Goal: Task Accomplishment & Management: Manage account settings

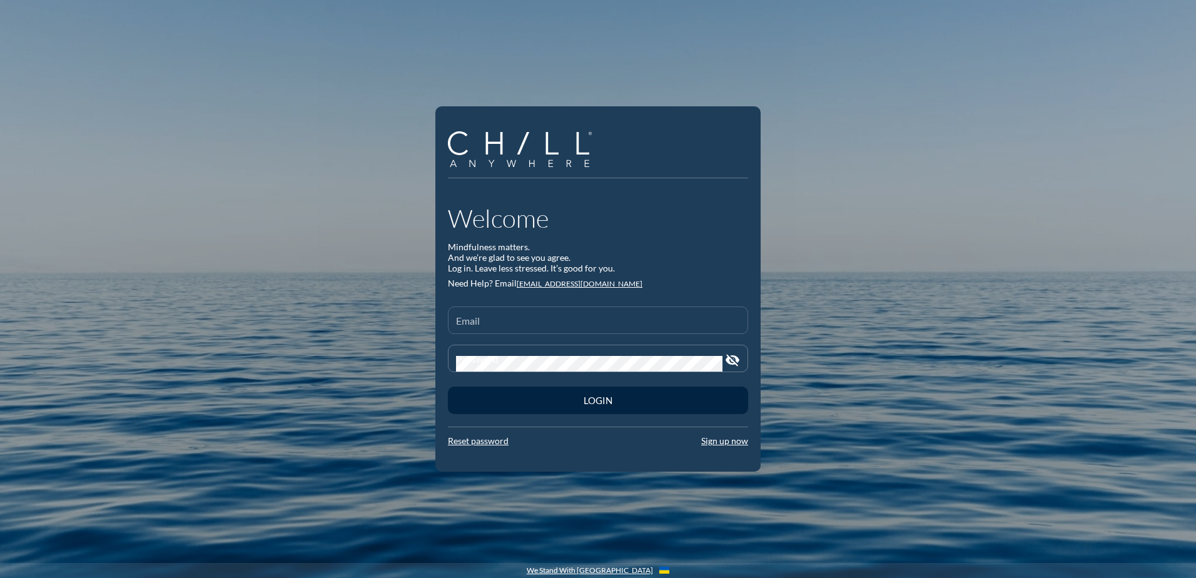
click at [524, 314] on div "Email" at bounding box center [598, 320] width 284 height 26
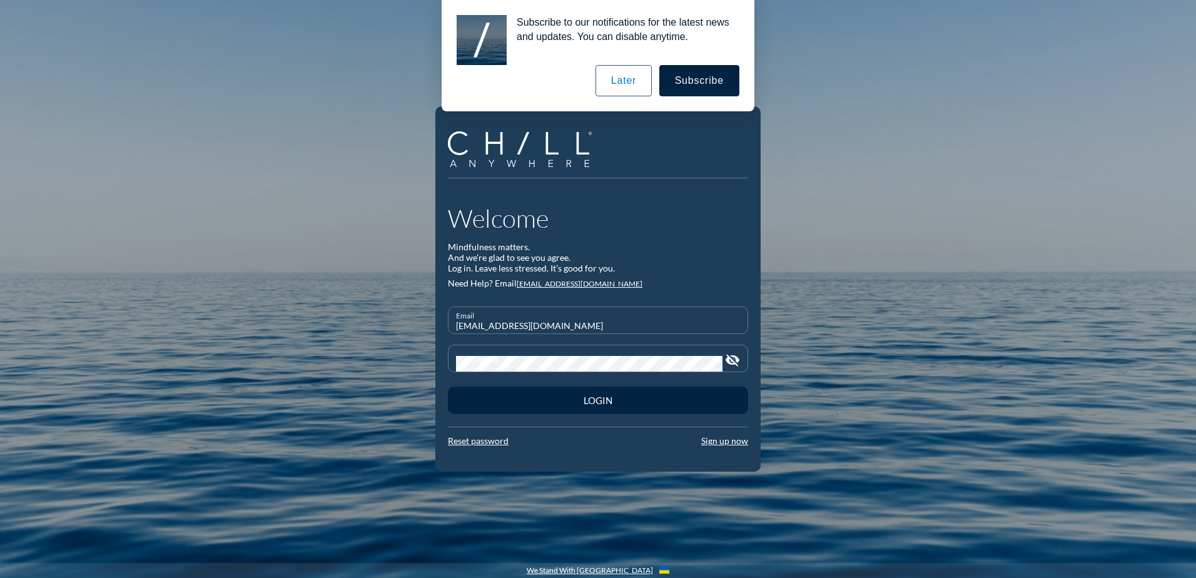
type input "[EMAIL_ADDRESS][DOMAIN_NAME]"
click at [522, 322] on input "[EMAIL_ADDRESS][DOMAIN_NAME]" at bounding box center [598, 326] width 284 height 16
click at [719, 442] on link "Sign up now" at bounding box center [724, 440] width 47 height 11
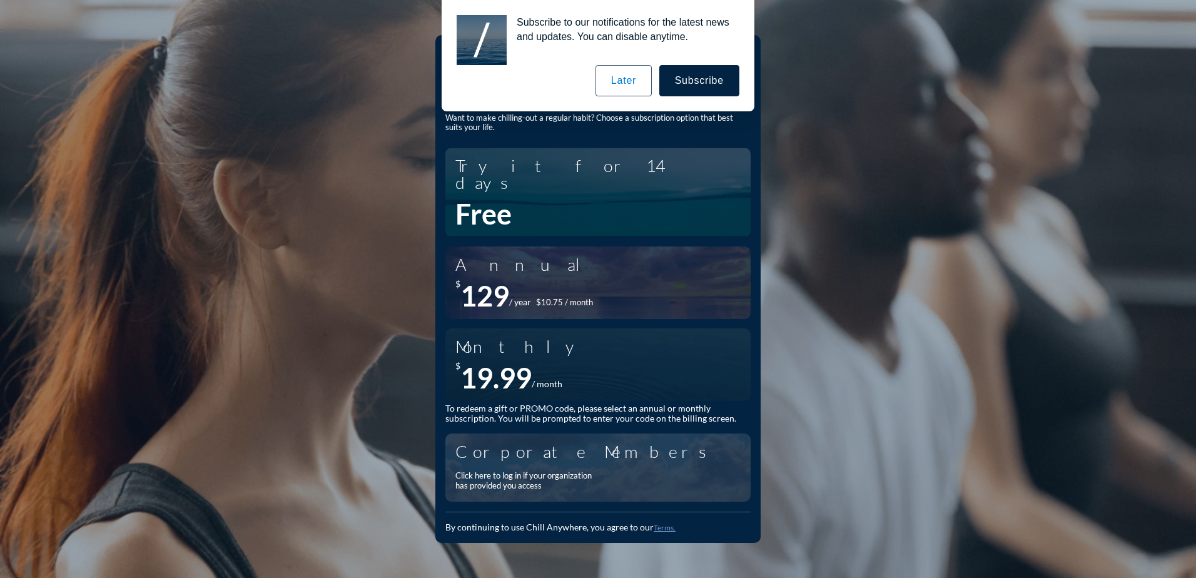
click at [623, 76] on button "Later" at bounding box center [624, 80] width 56 height 31
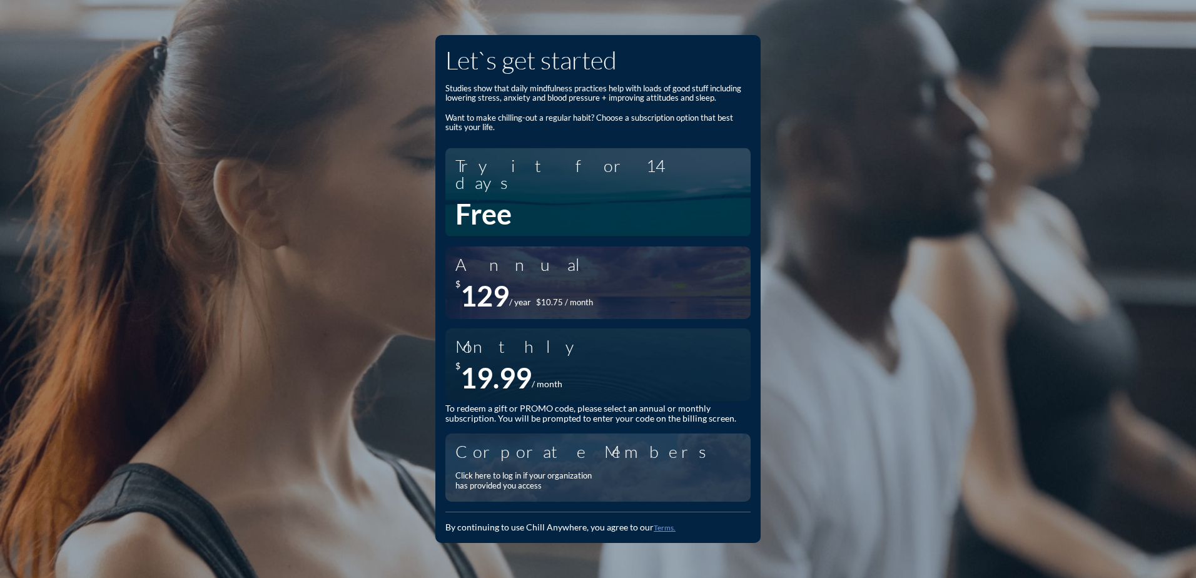
click at [527, 471] on div "Click here to log in if your organization has provided you access" at bounding box center [527, 480] width 144 height 19
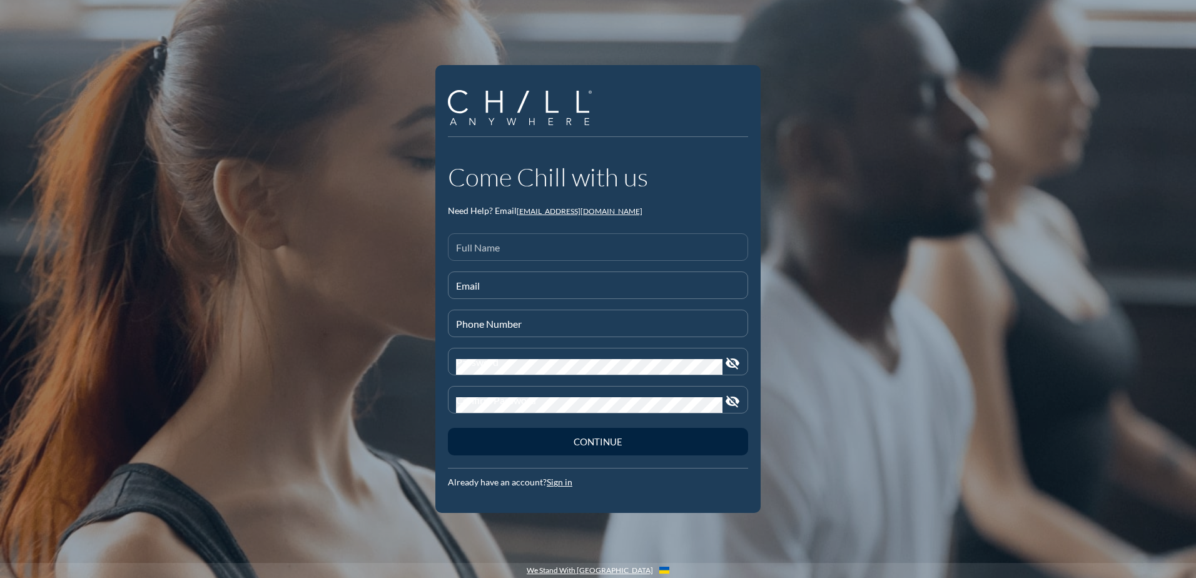
click at [534, 241] on div "Full Name" at bounding box center [598, 247] width 284 height 26
type input "Malee"
type input "L"
paste input "[EMAIL_ADDRESS][DOMAIN_NAME]"
type input "[EMAIL_ADDRESS][DOMAIN_NAME]"
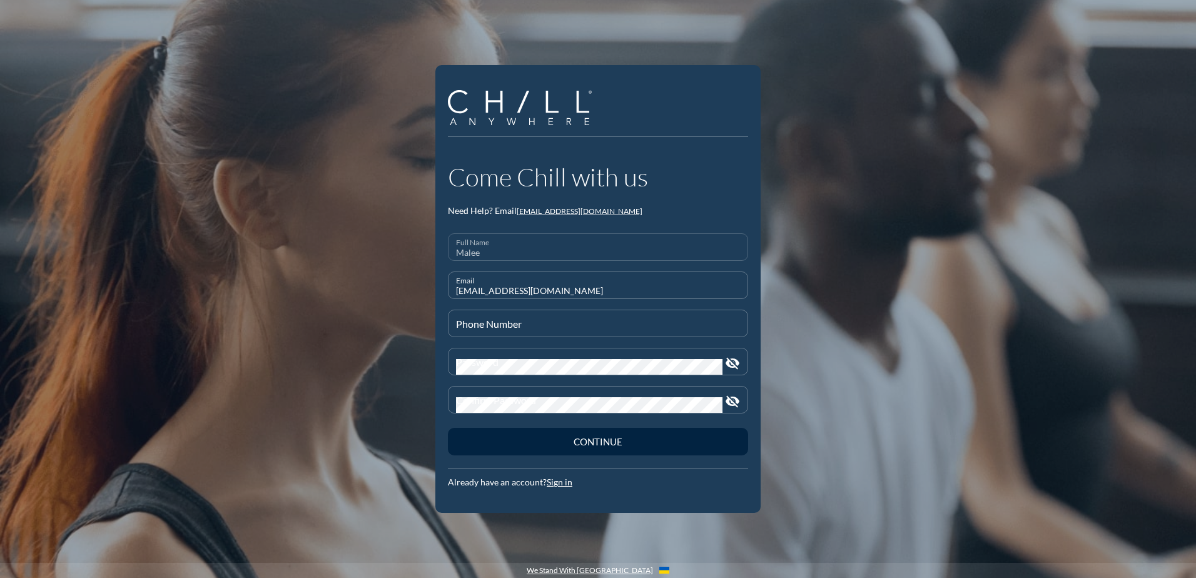
click at [551, 252] on input "Malee" at bounding box center [598, 253] width 284 height 16
type input "[PERSON_NAME]"
click at [459, 332] on input "Phone Number" at bounding box center [598, 329] width 284 height 16
type input "[PHONE_NUMBER]"
click at [448, 428] on button "Continue" at bounding box center [598, 442] width 300 height 28
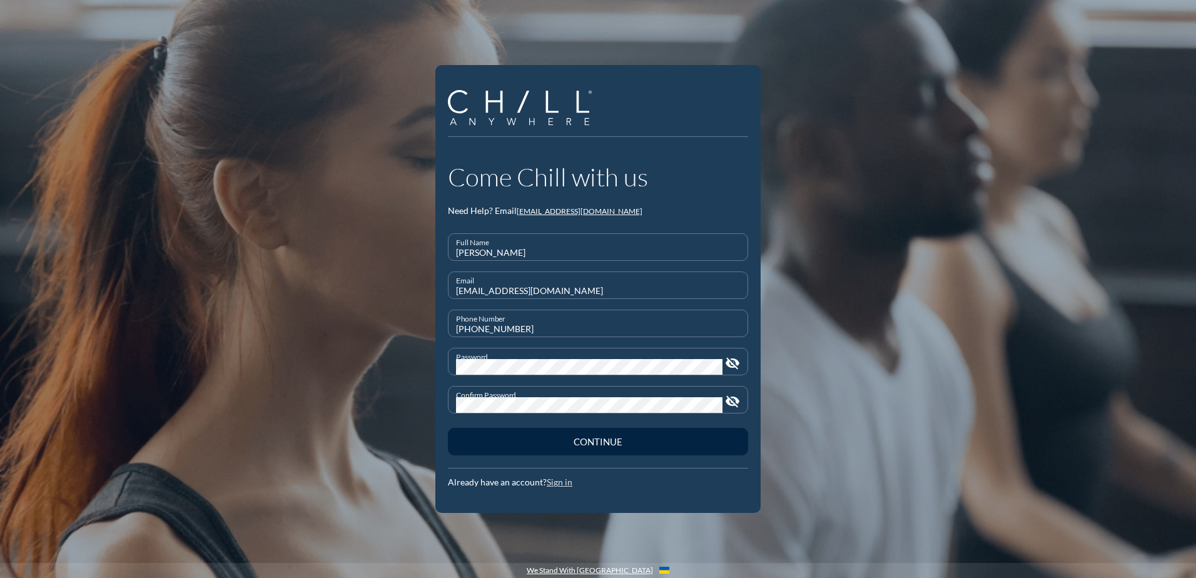
click at [559, 482] on link "Sign in" at bounding box center [560, 482] width 26 height 11
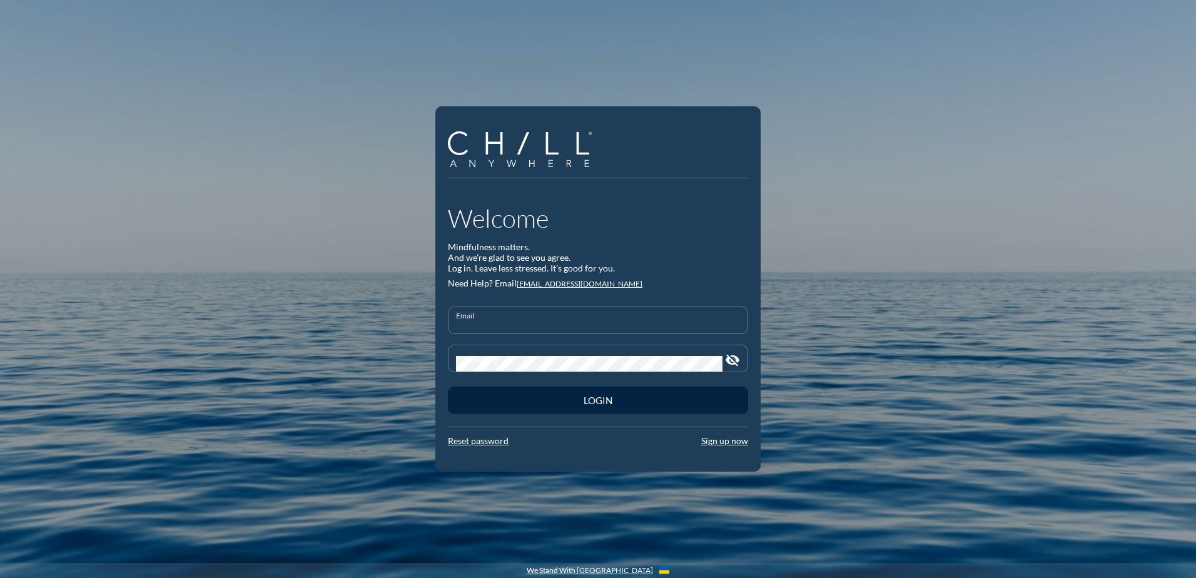
click at [495, 324] on input "Email" at bounding box center [598, 326] width 284 height 16
paste input "[EMAIL_ADDRESS][DOMAIN_NAME]"
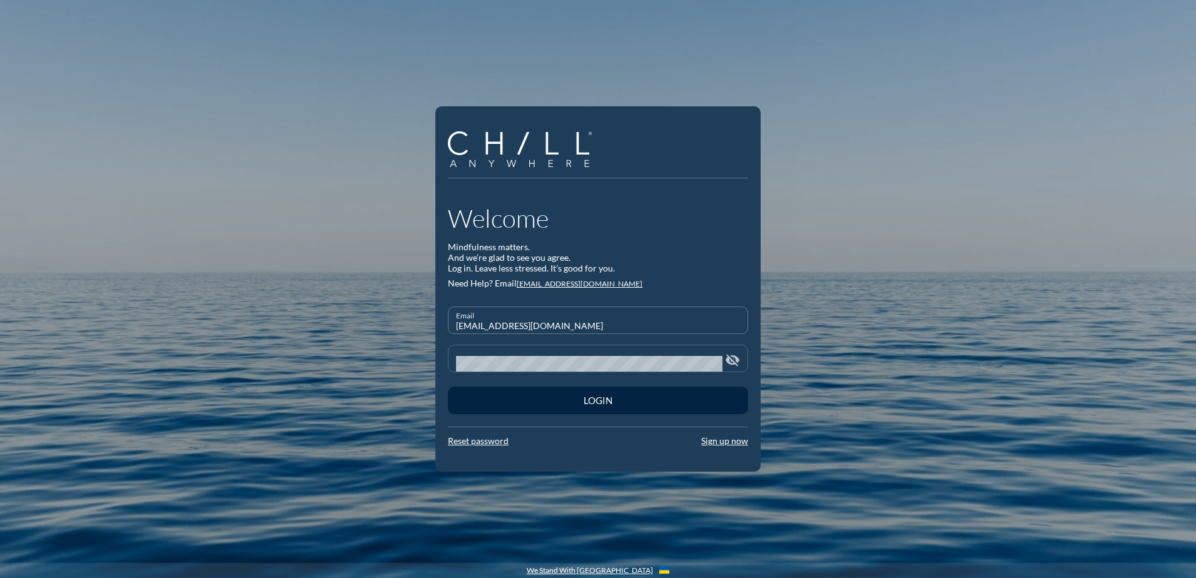
type input "[EMAIL_ADDRESS][DOMAIN_NAME]"
click at [448, 387] on button "Login" at bounding box center [598, 401] width 300 height 28
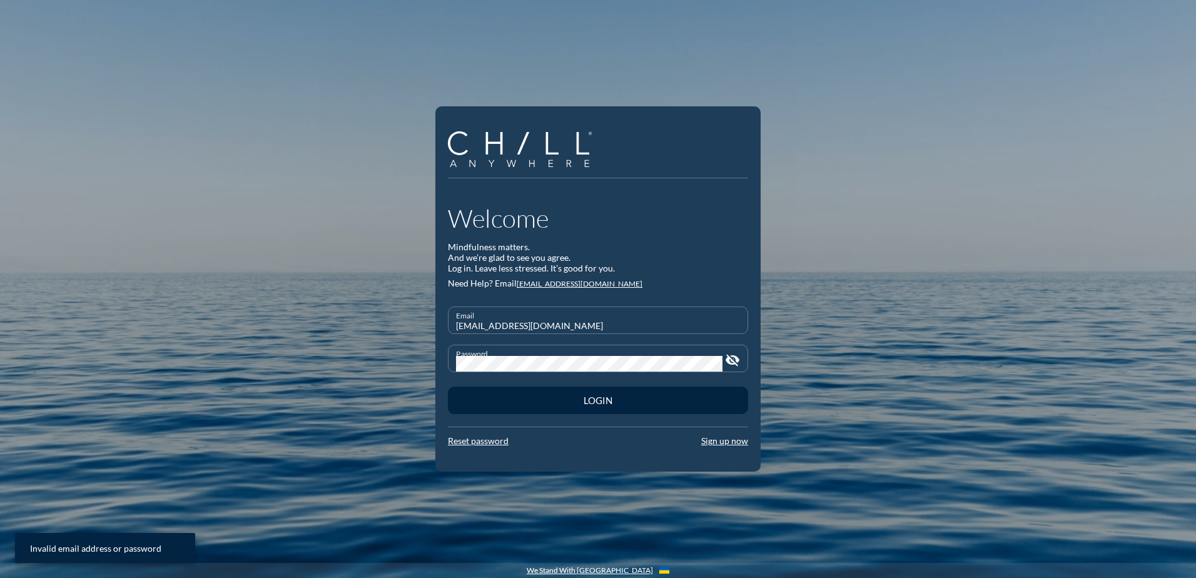
click at [731, 448] on div "Welcome Mindfulness matters. And we’re glad to see you agree. Log in. Leave les…" at bounding box center [597, 288] width 325 height 365
click at [731, 444] on link "Sign up now" at bounding box center [724, 440] width 47 height 11
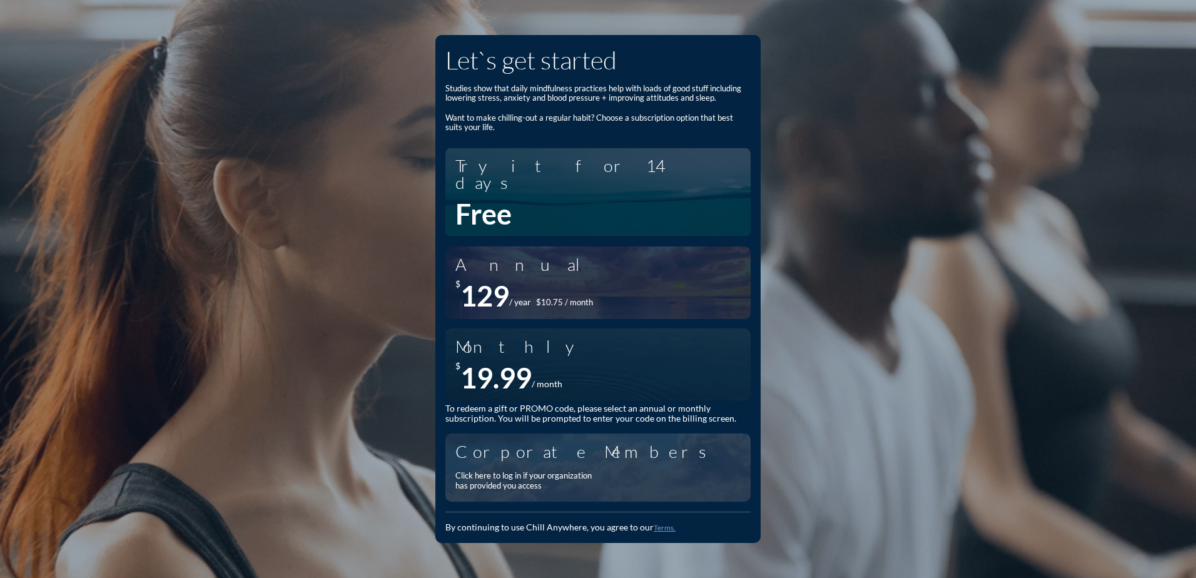
click at [561, 471] on div "Click here to log in if your organization has provided you access" at bounding box center [527, 480] width 144 height 19
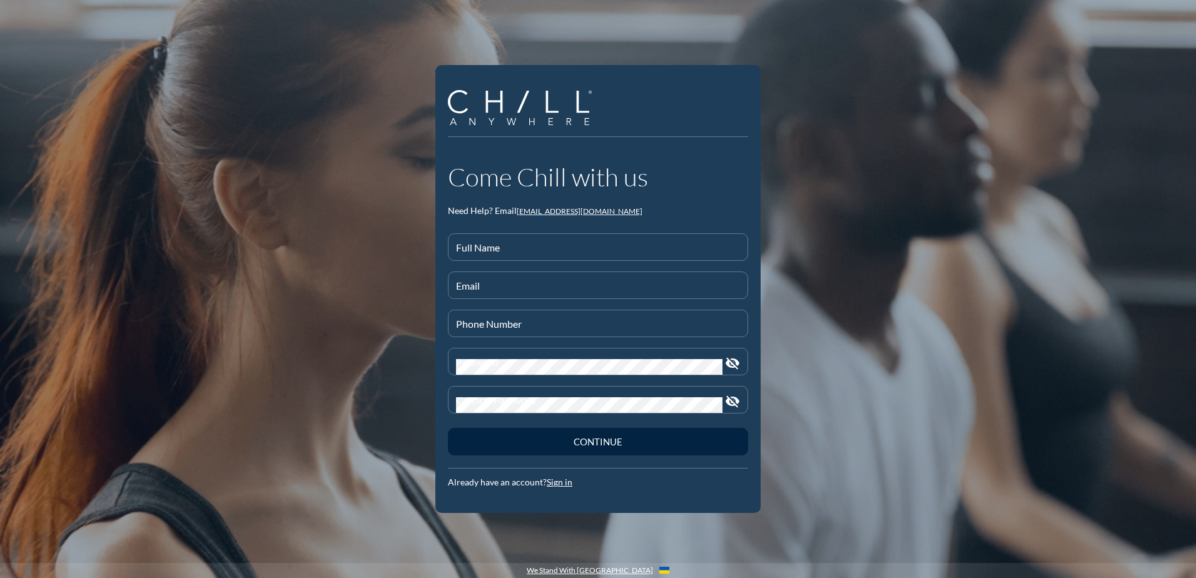
click at [507, 219] on div "Come Chill with us Need Help? Email [EMAIL_ADDRESS][DOMAIN_NAME] Full Name Emai…" at bounding box center [598, 325] width 300 height 327
click at [499, 244] on div "Full Name" at bounding box center [598, 247] width 284 height 26
click at [531, 254] on input "Malee" at bounding box center [598, 253] width 284 height 16
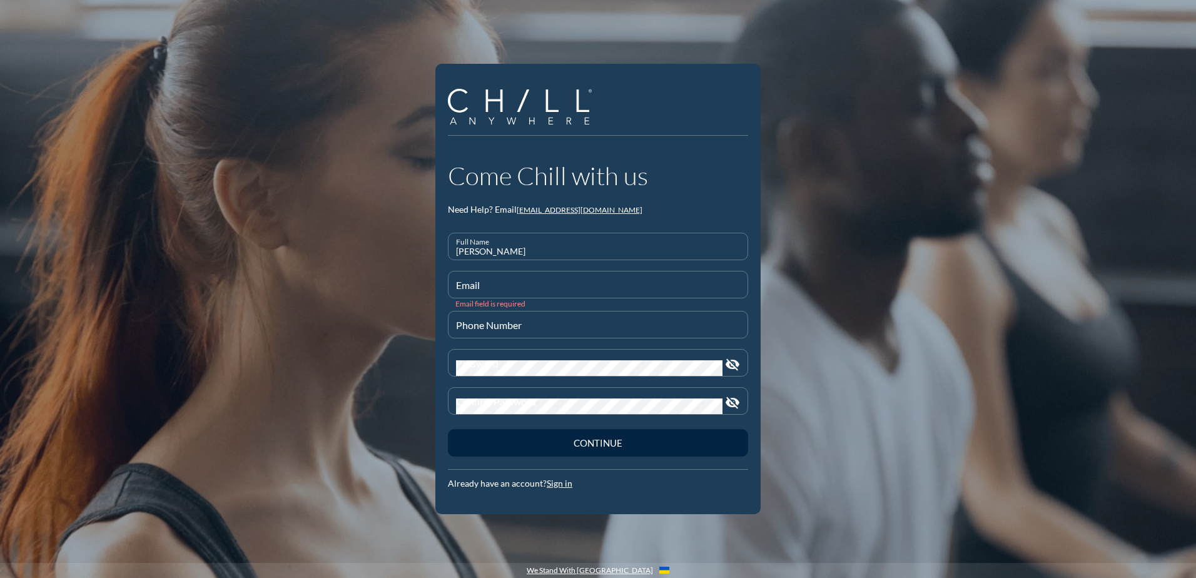
type input "[PERSON_NAME]"
paste input "[EMAIL_ADDRESS][DOMAIN_NAME]"
type input "[EMAIL_ADDRESS][DOMAIN_NAME]"
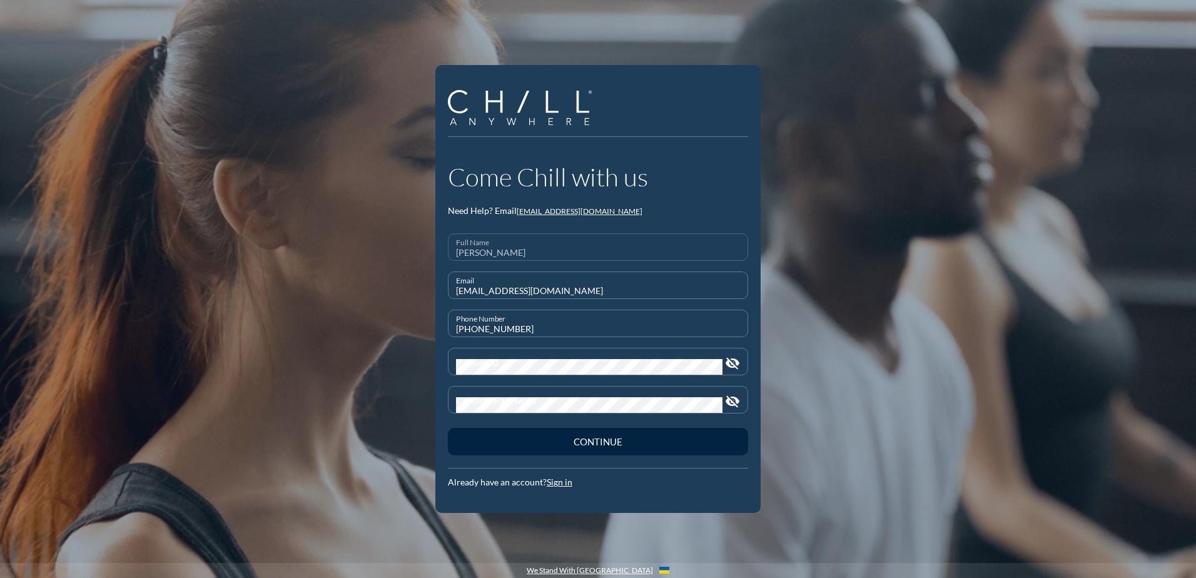
type input "[PHONE_NUMBER]"
click at [448, 428] on button "Continue" at bounding box center [598, 442] width 300 height 28
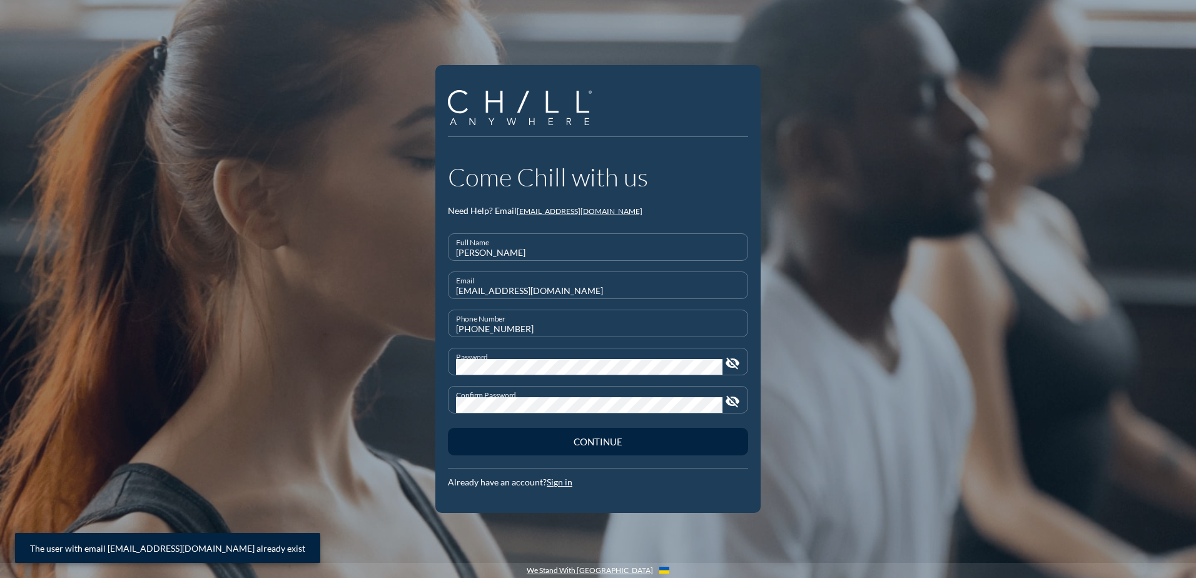
click at [108, 550] on div "The user with email [EMAIL_ADDRESS][DOMAIN_NAME] already exist" at bounding box center [167, 548] width 305 height 30
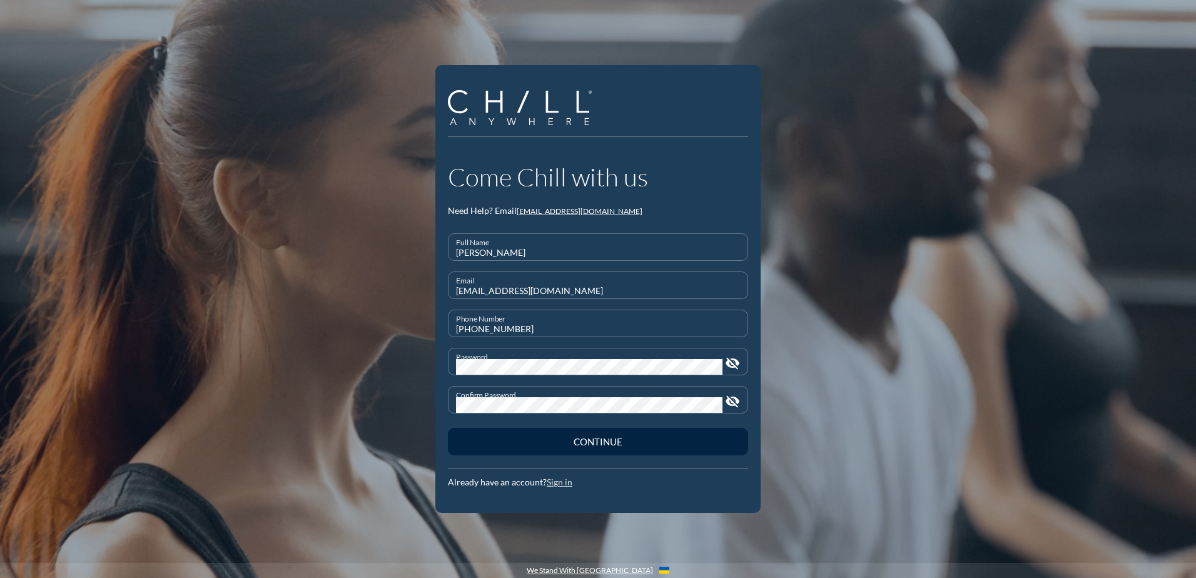
click at [559, 485] on link "Sign in" at bounding box center [560, 482] width 26 height 11
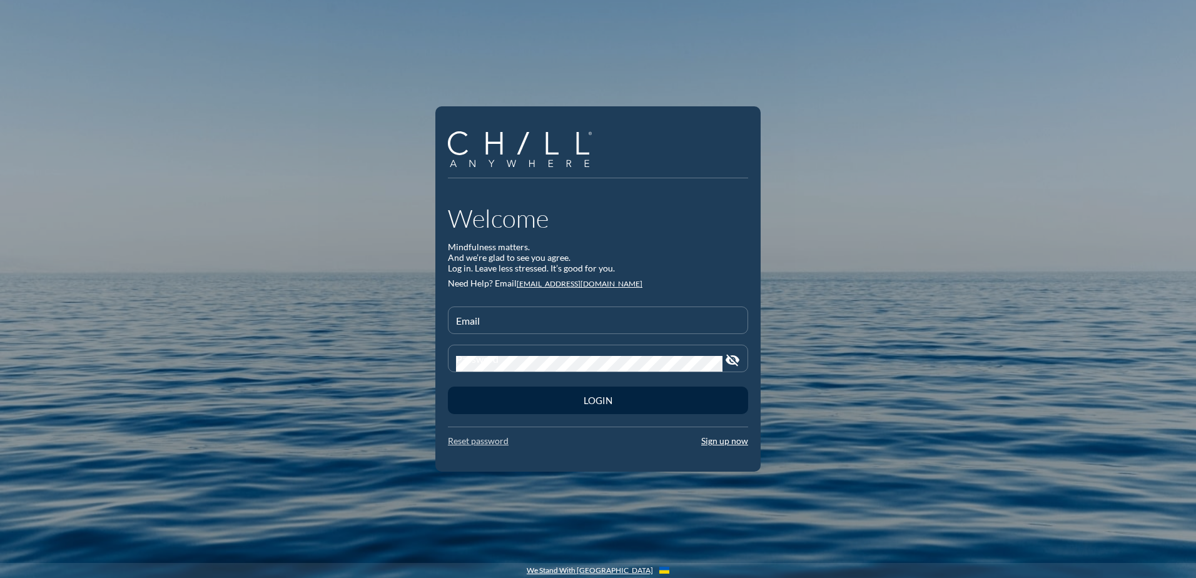
click at [487, 443] on link "Reset password" at bounding box center [478, 440] width 61 height 11
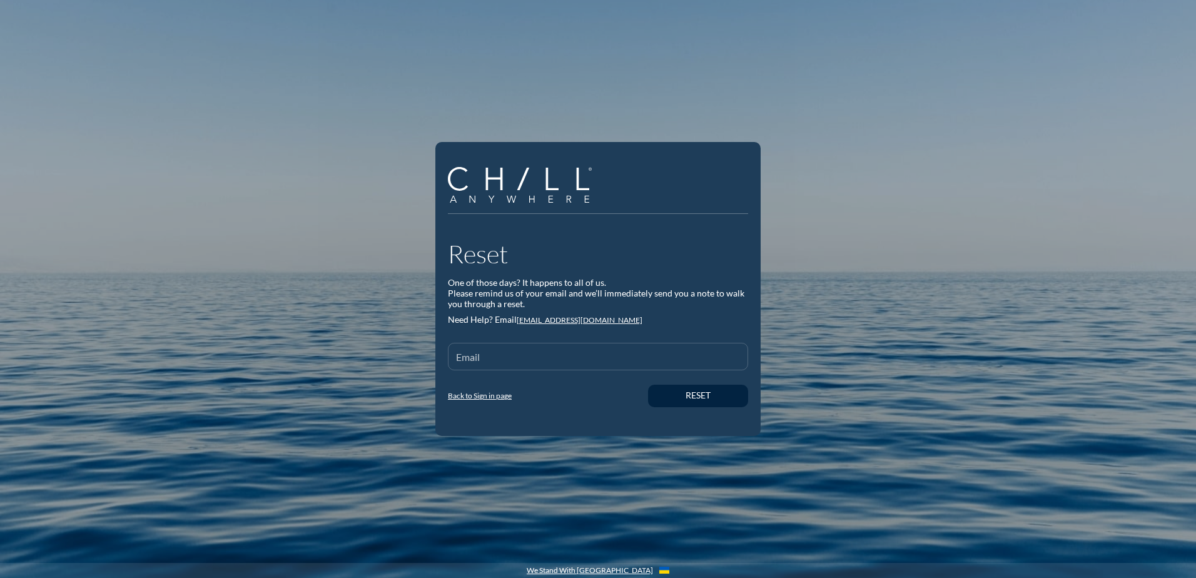
click at [565, 362] on input "Email" at bounding box center [598, 362] width 284 height 16
type input "[EMAIL_ADDRESS][DOMAIN_NAME]"
click at [678, 387] on button "Reset" at bounding box center [698, 396] width 100 height 23
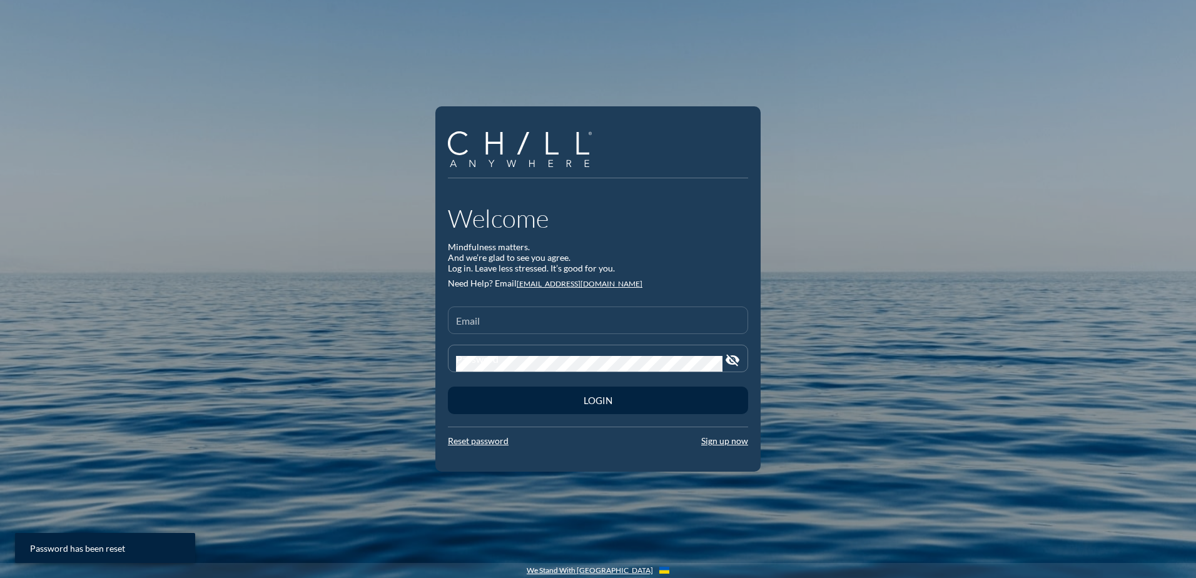
click at [517, 328] on input "Email" at bounding box center [598, 326] width 284 height 16
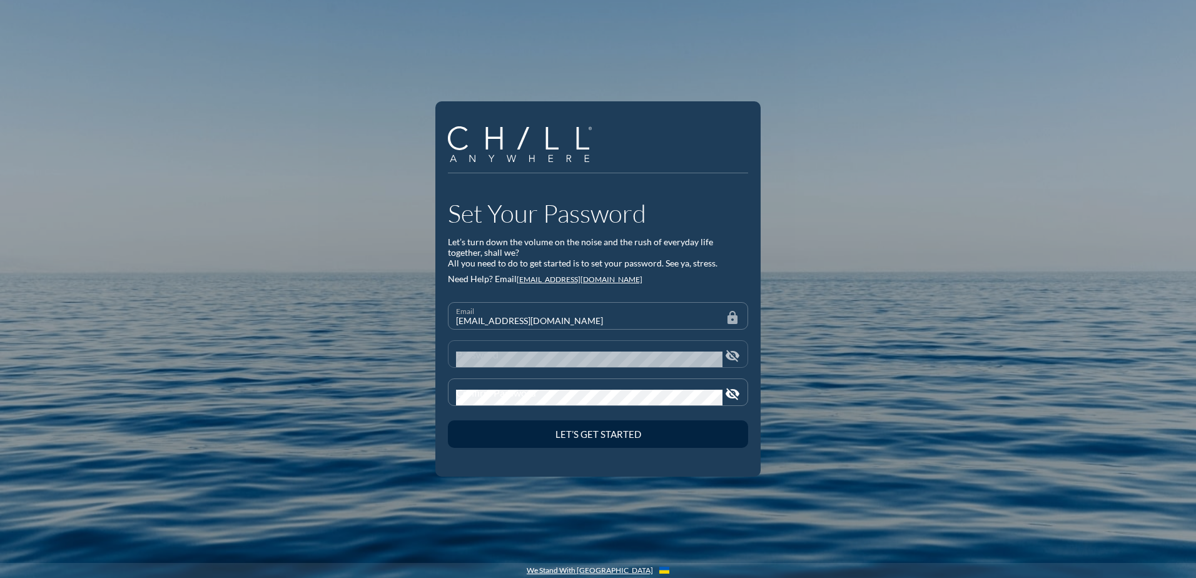
click at [482, 349] on div "Password" at bounding box center [589, 354] width 267 height 26
click at [448, 420] on button "Let’s Get Started" at bounding box center [598, 434] width 300 height 28
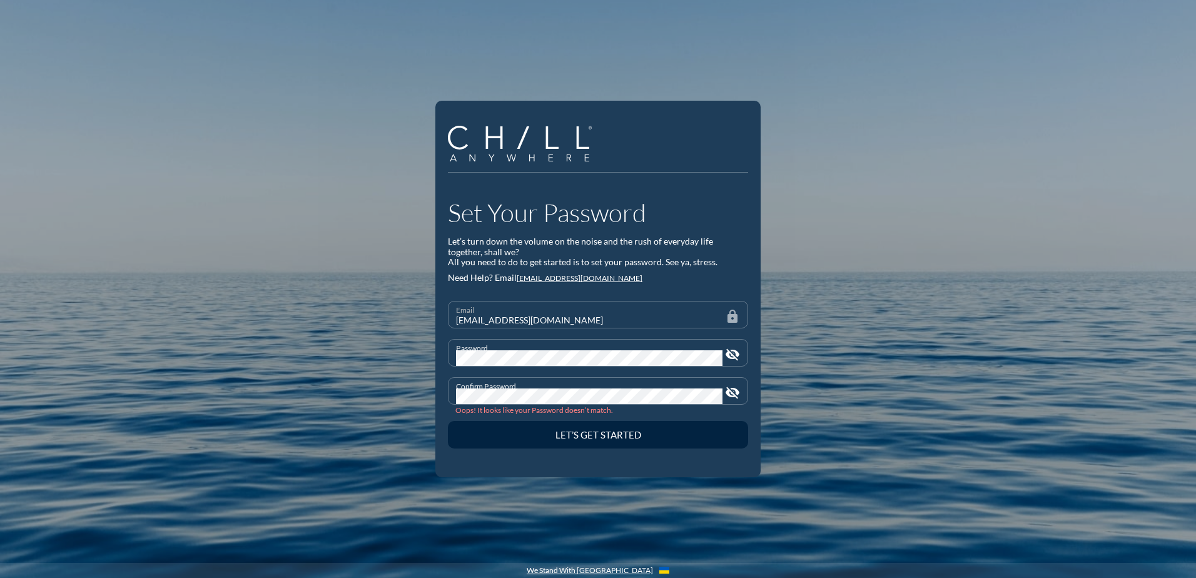
click at [562, 408] on div "Oops! It looks like your Password doesn’t match." at bounding box center [597, 409] width 285 height 9
click at [435, 415] on div "Set Your Password Let’s turn down the volume on the noise and the rush of every…" at bounding box center [598, 289] width 1196 height 578
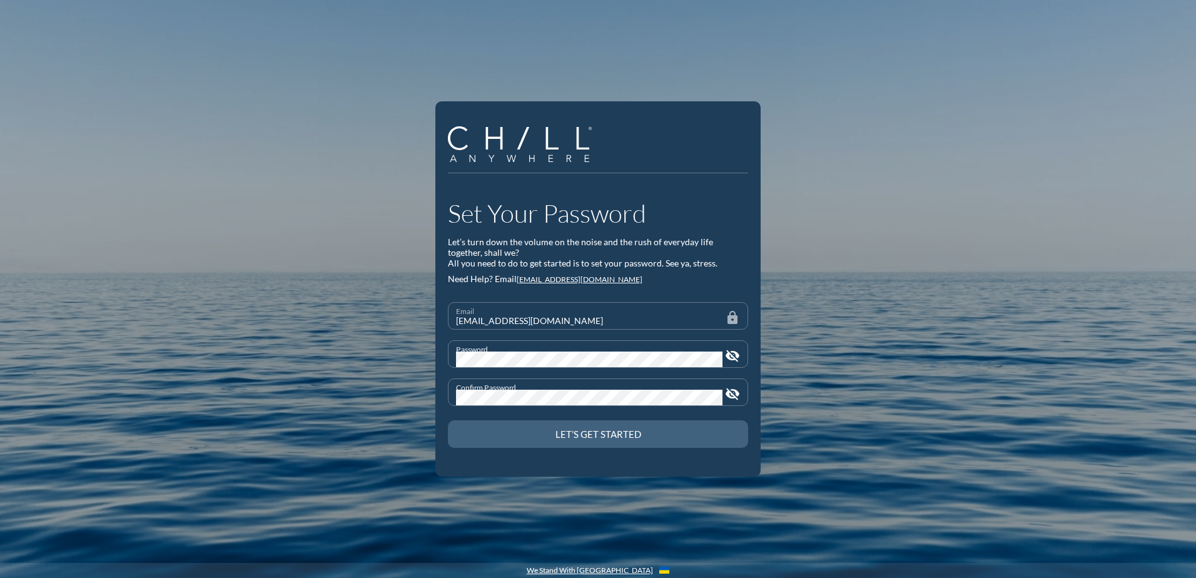
click at [522, 431] on div "Let’s Get Started" at bounding box center [598, 434] width 256 height 11
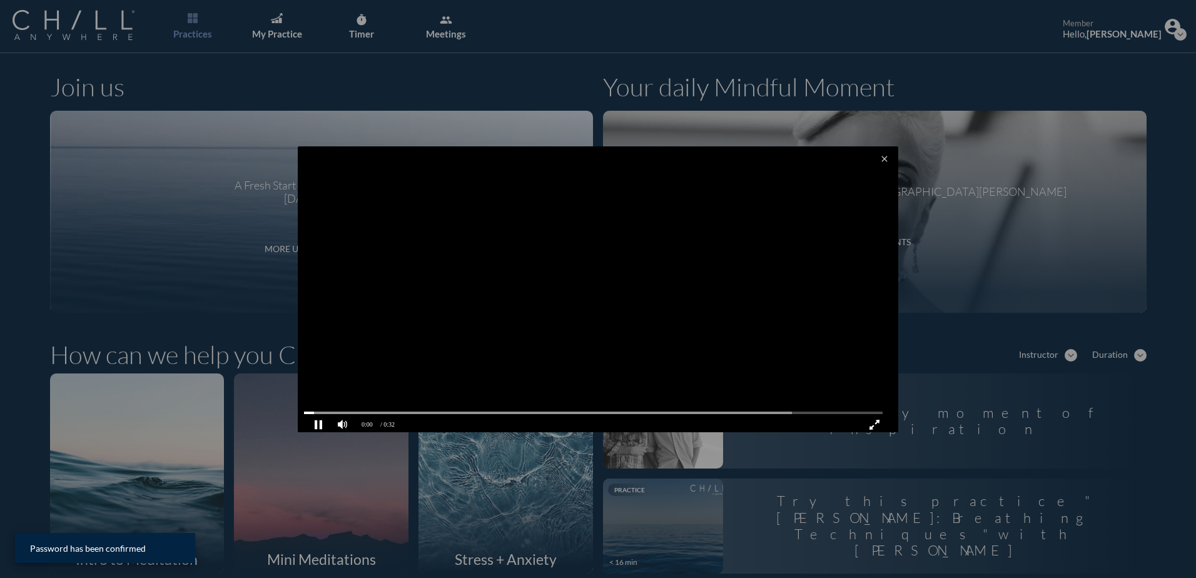
click at [582, 328] on video at bounding box center [598, 290] width 601 height 289
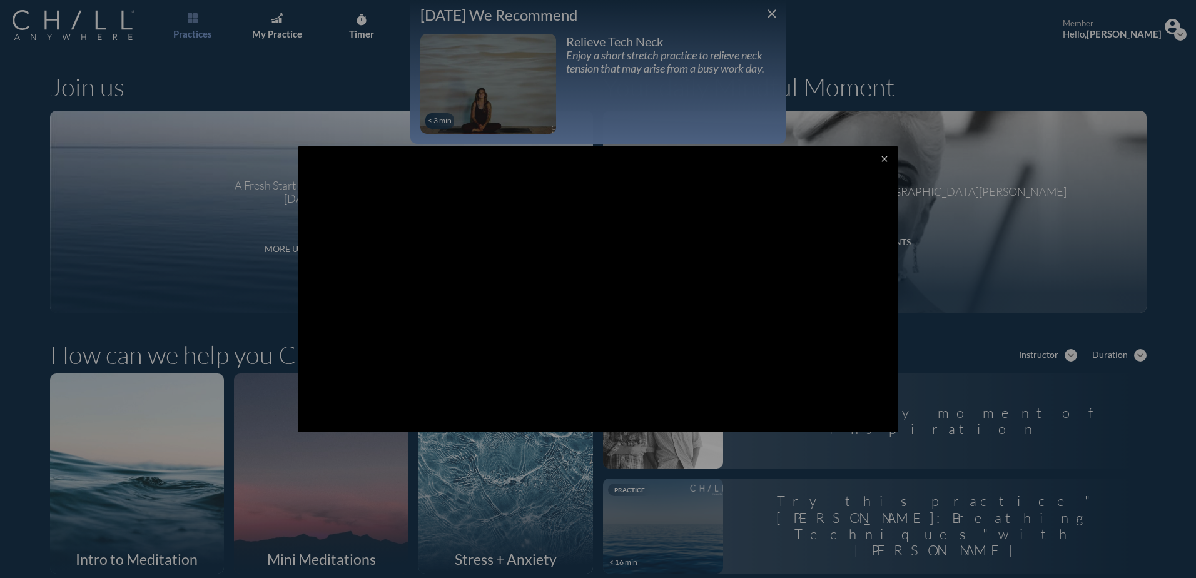
click at [880, 158] on icon "close" at bounding box center [885, 159] width 10 height 10
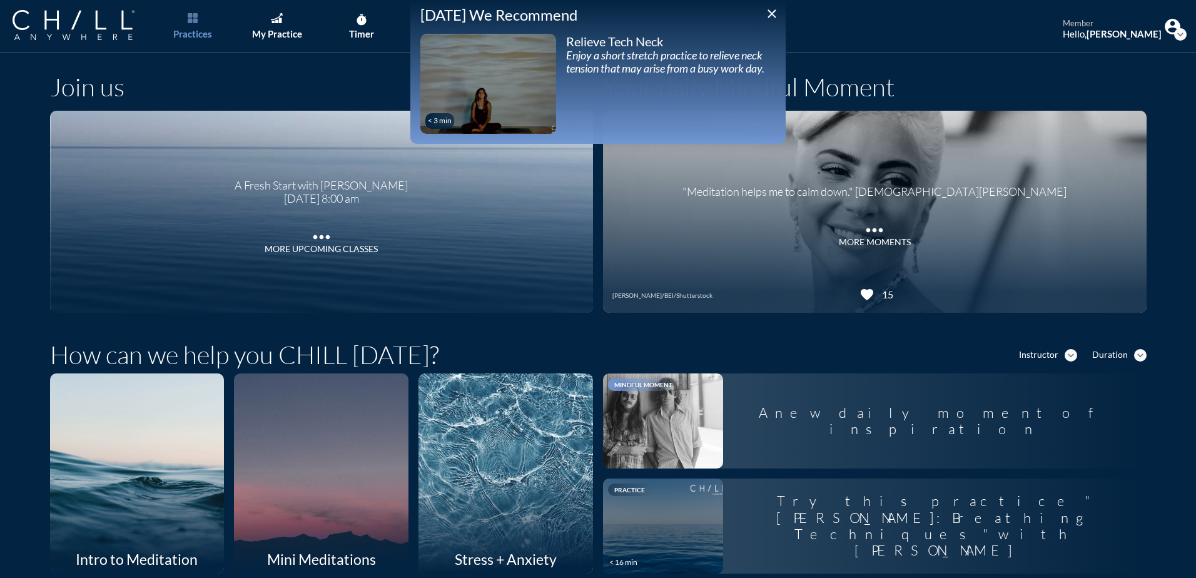
click at [767, 14] on icon "close" at bounding box center [771, 13] width 15 height 15
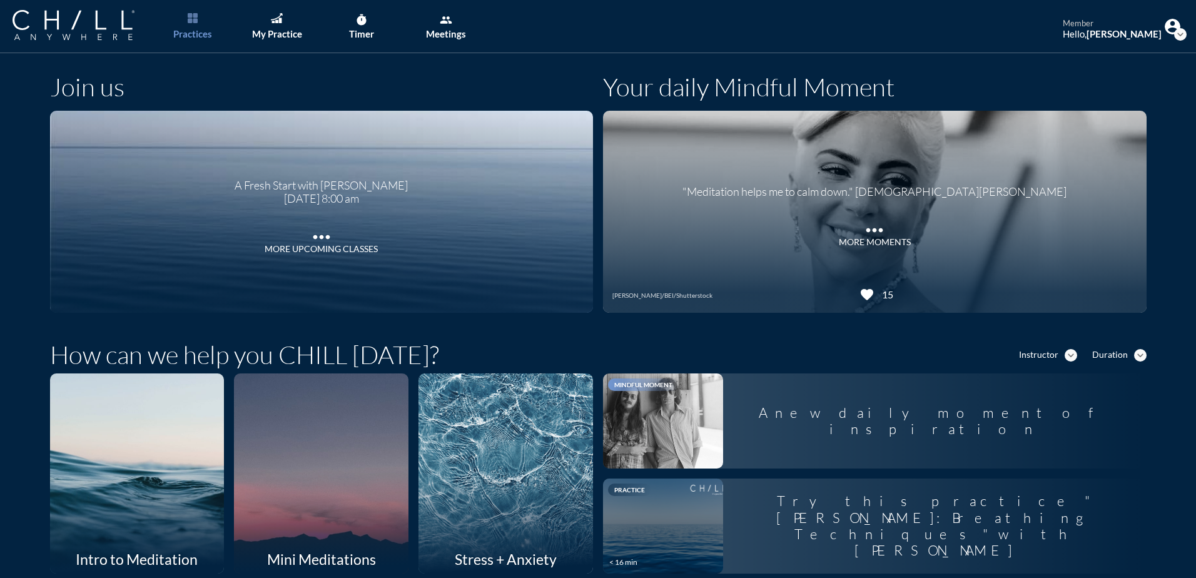
click at [910, 267] on div ""Meditation helps me to calm down." Lady Gaga Andrew H. Walker/BEI/Shutterstock…" at bounding box center [875, 212] width 544 height 202
click at [870, 230] on icon "more_horiz" at bounding box center [874, 227] width 25 height 19
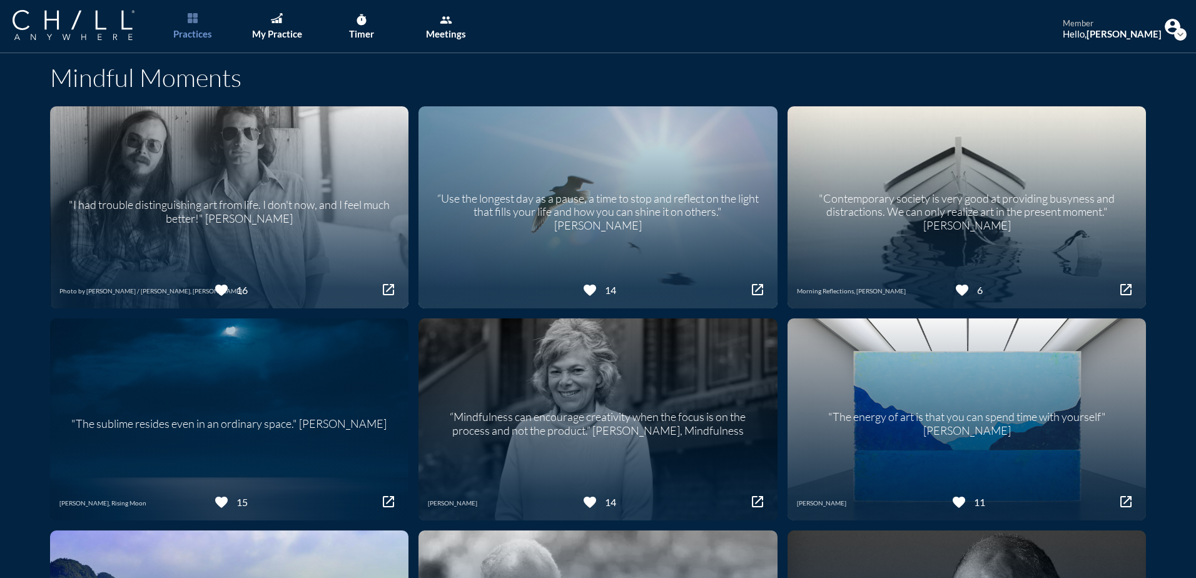
click at [203, 20] on link "Practices" at bounding box center [193, 26] width 66 height 53
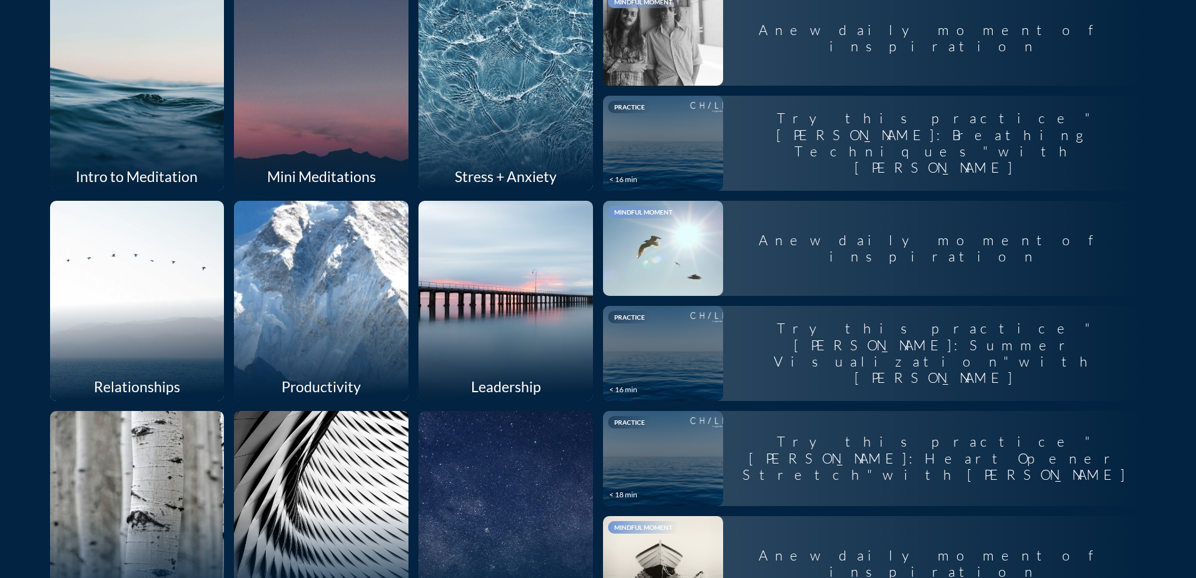
scroll to position [375, 0]
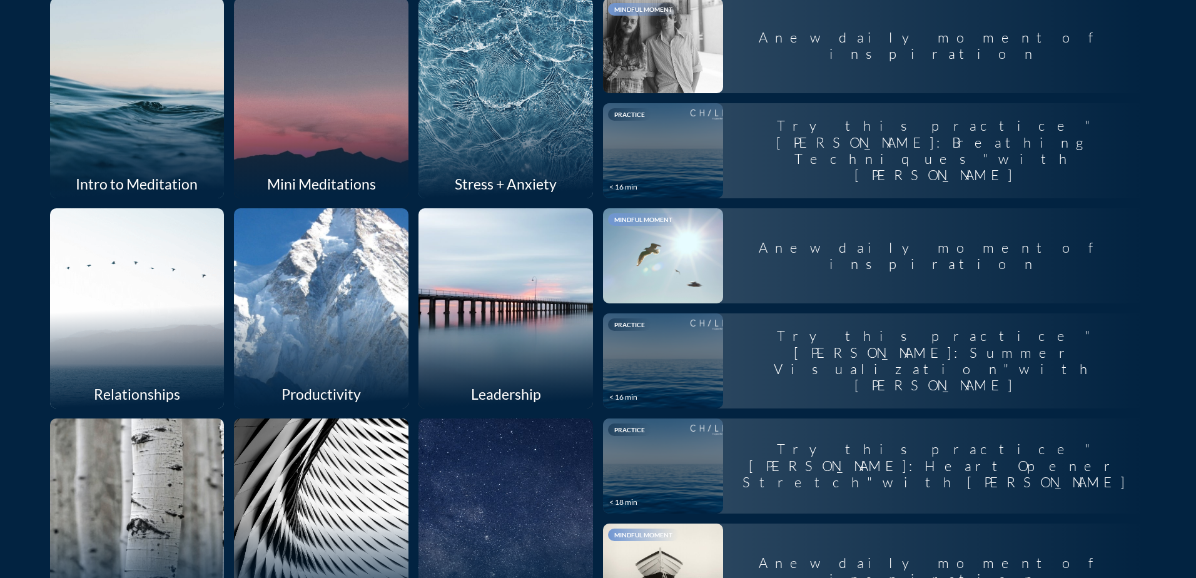
click at [345, 119] on div at bounding box center [321, 98] width 185 height 212
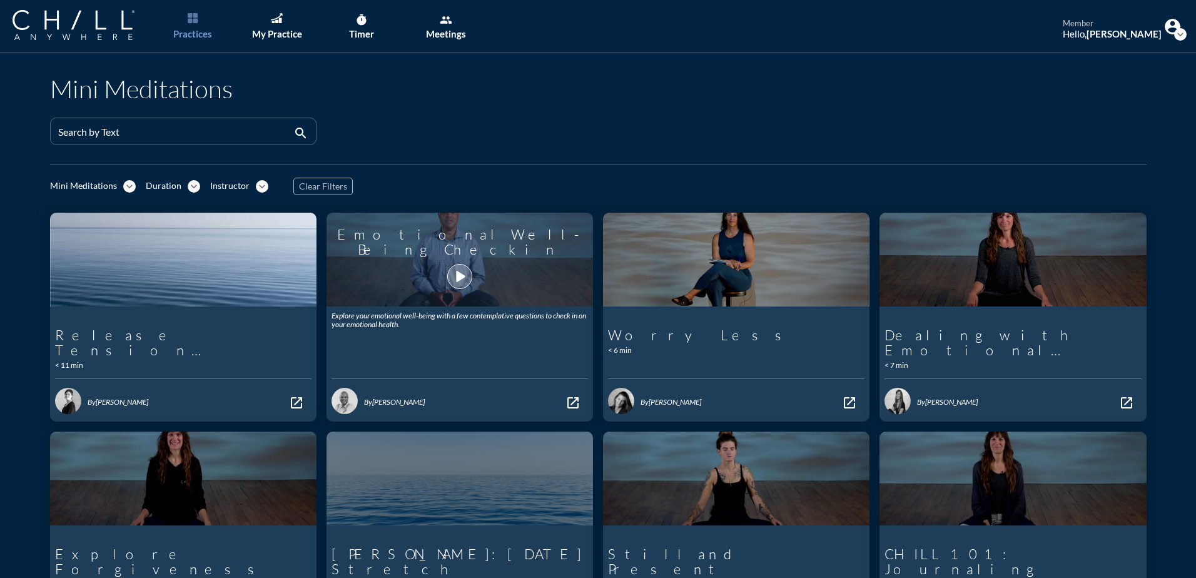
click at [450, 275] on icon "play_arrow" at bounding box center [459, 276] width 21 height 21
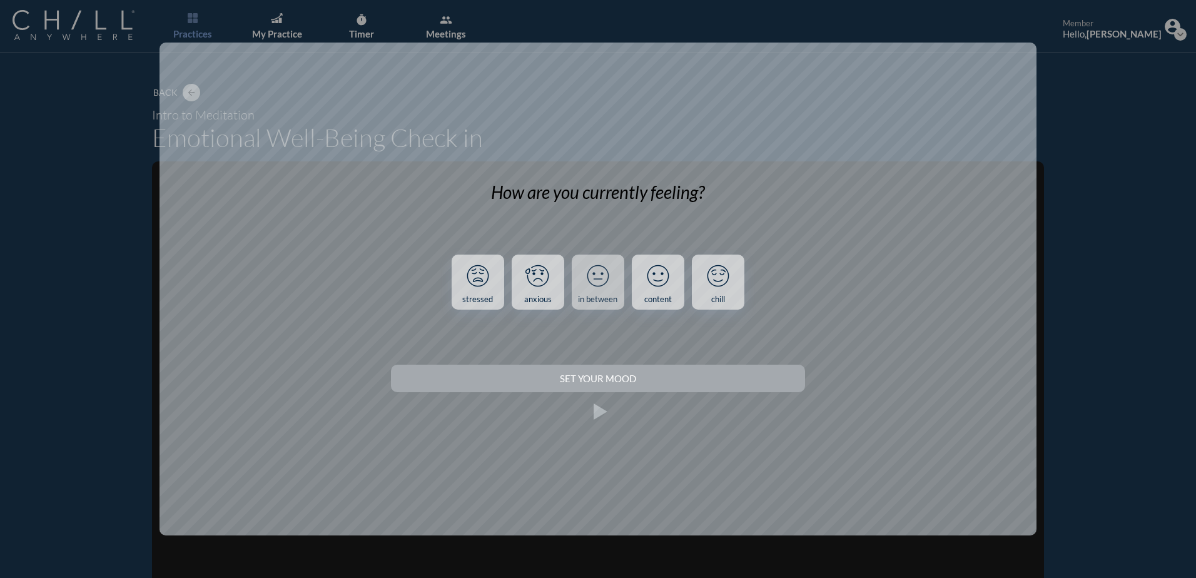
click at [616, 297] on div "in between" at bounding box center [597, 300] width 39 height 10
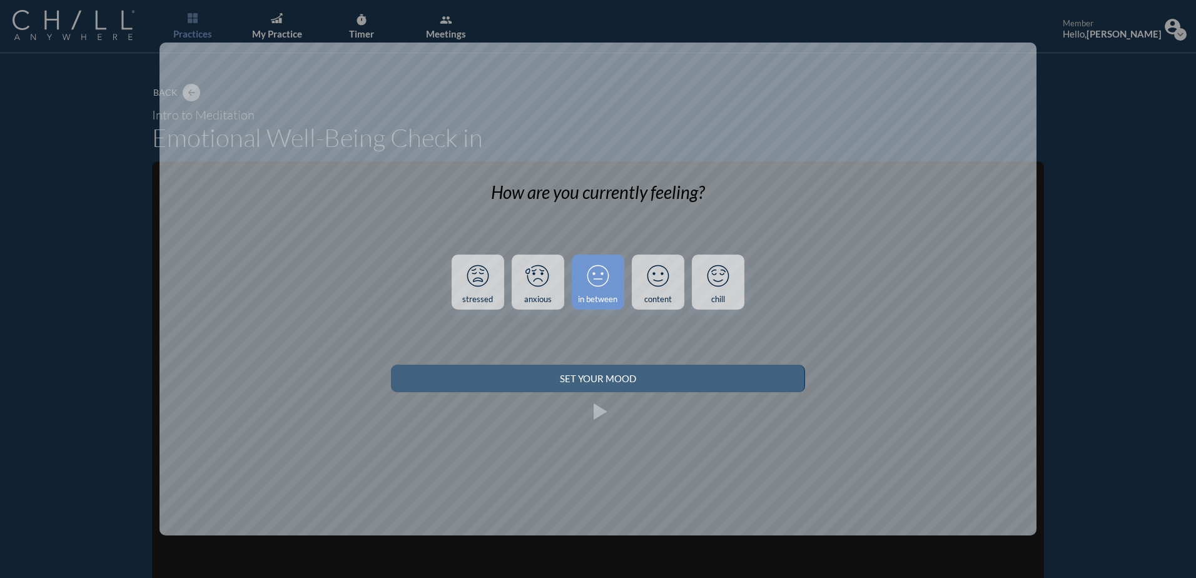
click at [597, 376] on div "Set your Mood" at bounding box center [598, 378] width 370 height 11
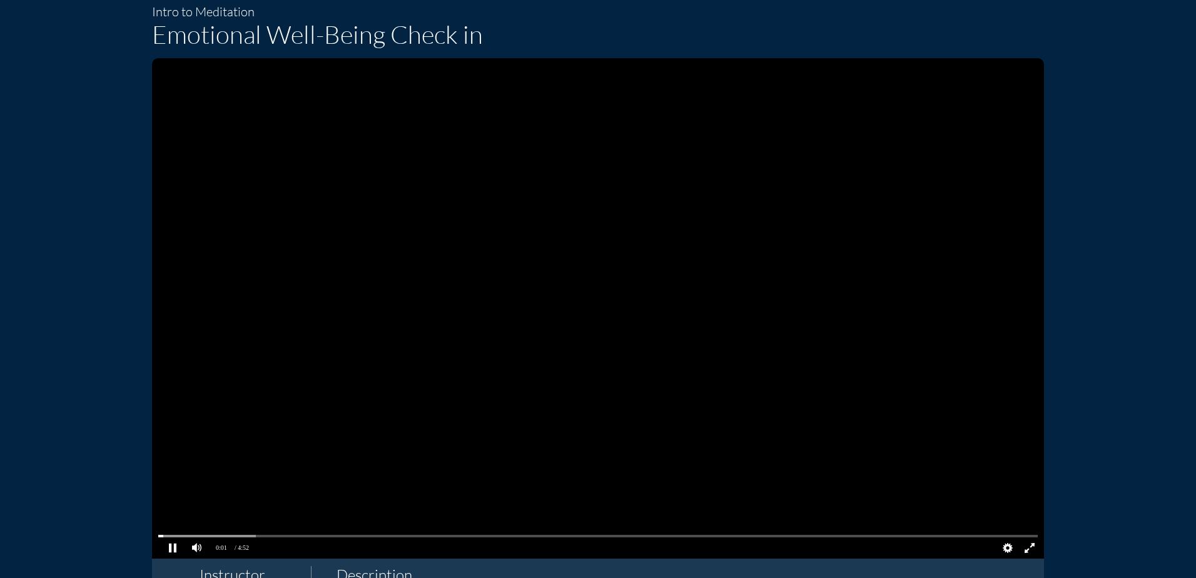
scroll to position [125, 0]
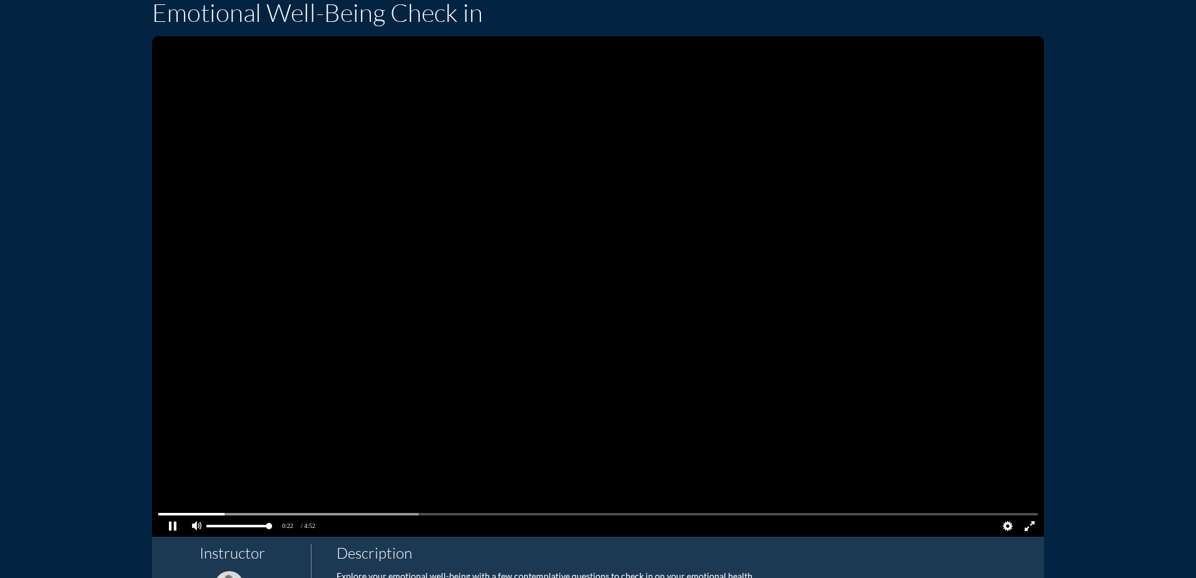
drag, startPoint x: 274, startPoint y: 527, endPoint x: 284, endPoint y: 529, distance: 10.1
click at [284, 529] on pjsdiv "0:25 0:22 / 4:52 LIVE Quality Auto 1080p Audio Subtitle" at bounding box center [598, 286] width 892 height 500
